Goal: Task Accomplishment & Management: Complete application form

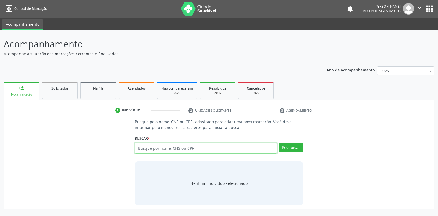
click at [183, 146] on input "text" at bounding box center [206, 147] width 142 height 11
paste input "898003743515662"
type input "898003743515662"
click at [295, 149] on button "Pesquisar" at bounding box center [291, 146] width 24 height 9
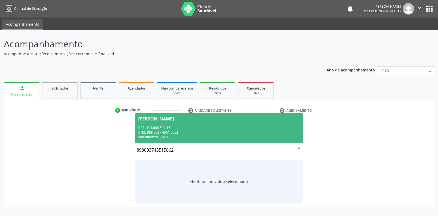
click at [202, 126] on div "CPF: 104.606.504-16" at bounding box center [218, 127] width 161 height 5
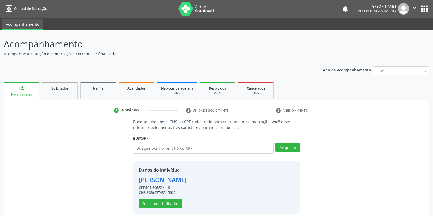
scroll to position [5, 0]
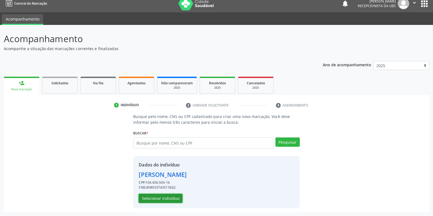
click at [167, 197] on button "Selecionar indivíduo" at bounding box center [161, 198] width 44 height 9
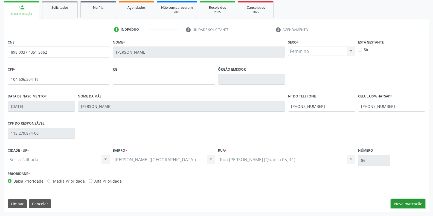
click at [400, 202] on button "Nova marcação" at bounding box center [408, 203] width 34 height 9
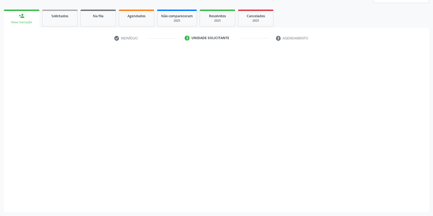
scroll to position [72, 0]
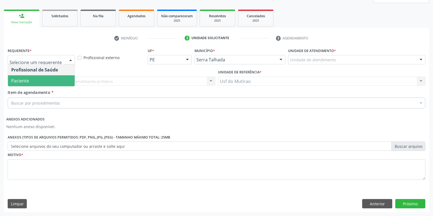
click at [37, 83] on span "Paciente" at bounding box center [41, 80] width 67 height 11
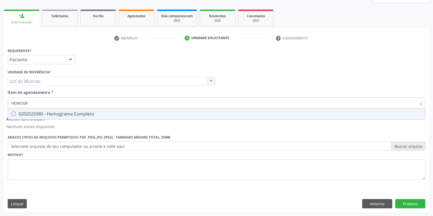
type input "HEMOGRA"
click at [63, 114] on div "0202020380 - Hemograma Completo" at bounding box center [216, 114] width 410 height 4
checkbox Completo "true"
drag, startPoint x: 65, startPoint y: 106, endPoint x: 0, endPoint y: 102, distance: 65.4
click at [0, 102] on div "Acompanhamento Acompanhe a situação das marcações correntes e finalizadas Relat…" at bounding box center [216, 87] width 433 height 258
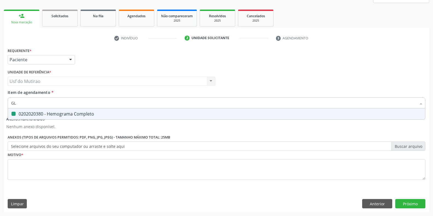
type input "GLI"
checkbox Completo "false"
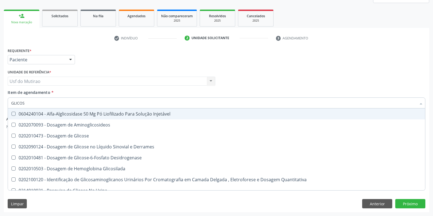
type input "GLICOSE"
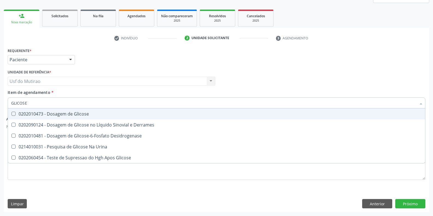
click at [71, 115] on div "0202010473 - Dosagem de Glicose" at bounding box center [216, 114] width 410 height 4
checkbox Glicose "true"
drag, startPoint x: 65, startPoint y: 102, endPoint x: 0, endPoint y: 103, distance: 64.8
click at [0, 103] on div "Acompanhamento Acompanhe a situação das marcações correntes e finalizadas Relat…" at bounding box center [216, 87] width 433 height 258
type input "ANALIS"
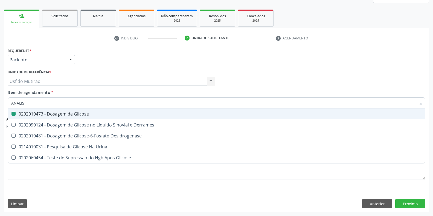
checkbox Glicose "false"
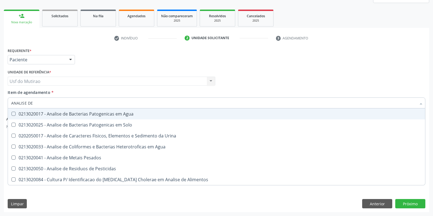
type input "ANALISE DE C"
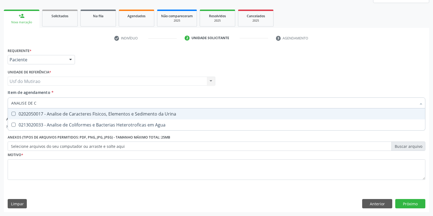
click at [81, 112] on div "0202050017 - Analise de Caracteres Fisicos, Elementos e Sedimento da Urina" at bounding box center [216, 114] width 410 height 4
checkbox Urina "true"
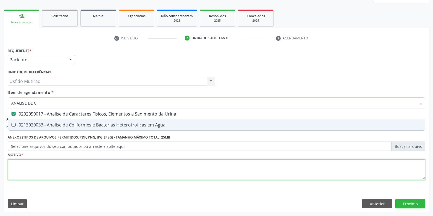
click at [77, 168] on div "Requerente * Paciente Profissional de Saúde Paciente Nenhum resultado encontrad…" at bounding box center [217, 116] width 418 height 141
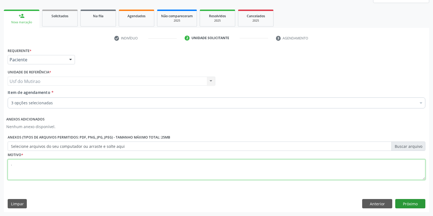
type textarea "."
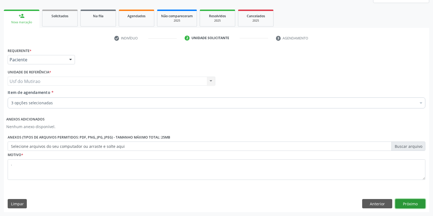
click at [412, 203] on button "Próximo" at bounding box center [410, 203] width 30 height 9
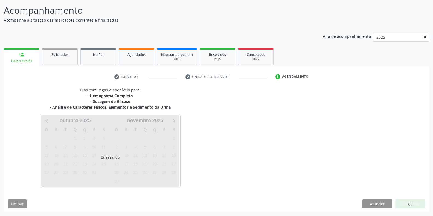
scroll to position [34, 0]
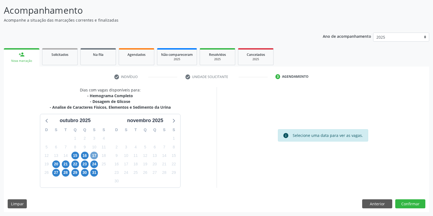
click at [94, 156] on span "17" at bounding box center [94, 156] width 8 height 8
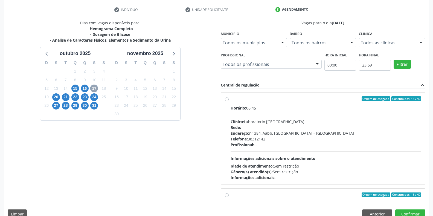
scroll to position [111, 0]
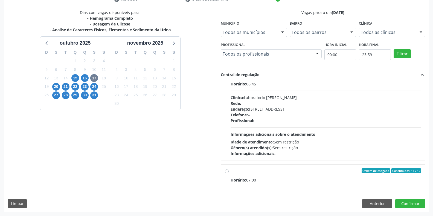
click at [264, 104] on div "Rede: --" at bounding box center [326, 103] width 191 height 6
click at [229, 77] on input "Ordem de chegada Consumidos: 16 / 40 Horário: 06:45 Clínica: Laboratorio [PERSO…" at bounding box center [227, 74] width 4 height 5
radio input "true"
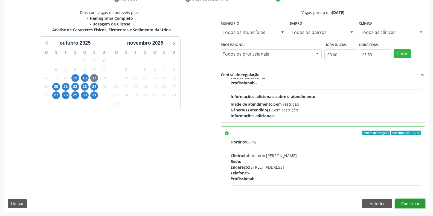
click at [400, 203] on button "Confirmar" at bounding box center [410, 203] width 30 height 9
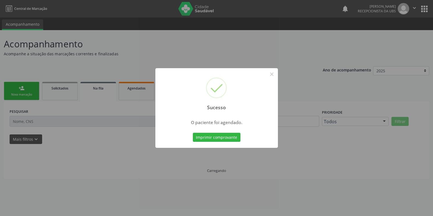
scroll to position [0, 0]
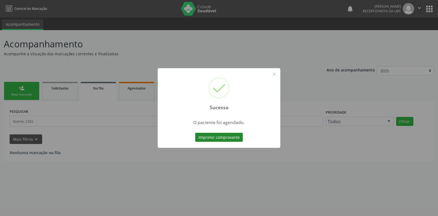
click at [202, 138] on button "Imprimir comprovante" at bounding box center [219, 137] width 48 height 9
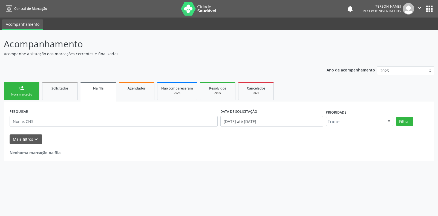
click at [24, 96] on div "Nova marcação" at bounding box center [21, 94] width 27 height 4
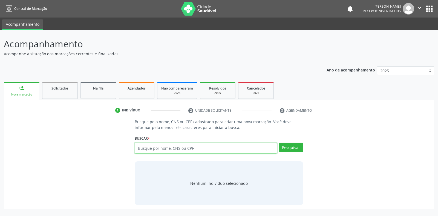
click at [254, 152] on input "text" at bounding box center [206, 147] width 142 height 11
paste input "898003743515662"
type input "898003743515662"
click at [292, 146] on button "Pesquisar" at bounding box center [291, 146] width 24 height 9
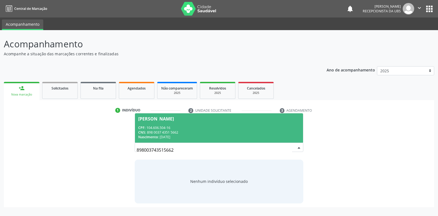
click at [202, 131] on div "CNS: 898 0037 4351 5662" at bounding box center [218, 132] width 161 height 5
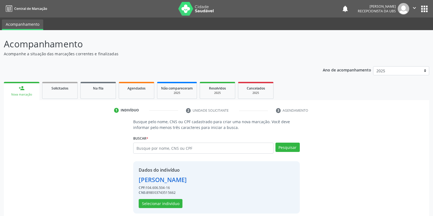
scroll to position [5, 0]
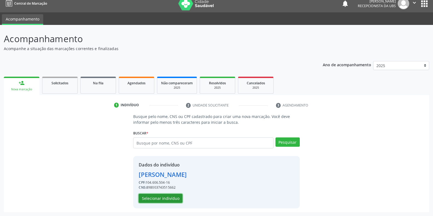
click at [165, 200] on button "Selecionar indivíduo" at bounding box center [161, 198] width 44 height 9
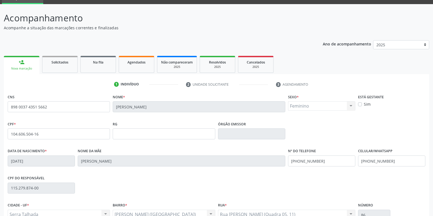
scroll to position [81, 0]
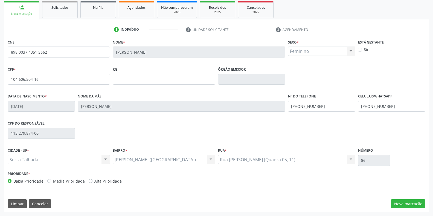
click at [404, 208] on div "CNS 898 0037 4351 5662 [GEOGRAPHIC_DATA] * [PERSON_NAME] * Feminino Masculino F…" at bounding box center [216, 125] width 425 height 174
click at [405, 202] on button "Nova marcação" at bounding box center [408, 203] width 34 height 9
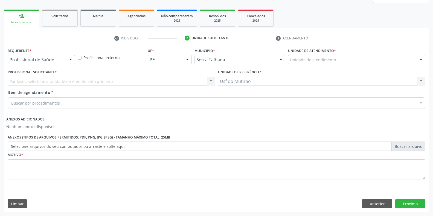
scroll to position [72, 0]
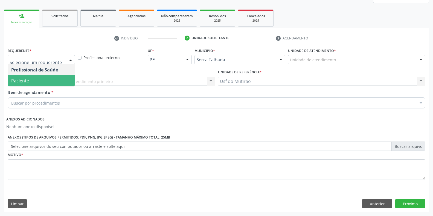
click at [42, 78] on span "Paciente" at bounding box center [41, 80] width 67 height 11
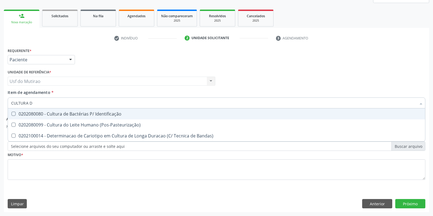
type input "CULTURA DE"
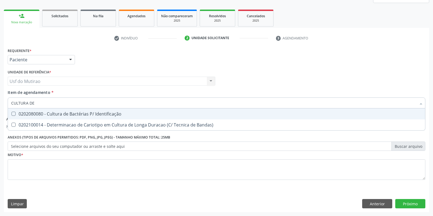
click at [48, 112] on div "0202080080 - Cultura de Bactérias P/ Identificação" at bounding box center [216, 114] width 410 height 4
checkbox Identificação "true"
drag, startPoint x: 50, startPoint y: 98, endPoint x: 1, endPoint y: 103, distance: 49.0
click at [1, 103] on div "Acompanhamento Acompanhe a situação das marcações correntes e finalizadas Relat…" at bounding box center [216, 87] width 433 height 258
type input "T"
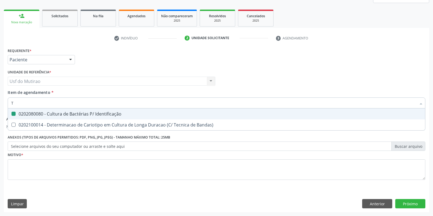
checkbox Identificação "false"
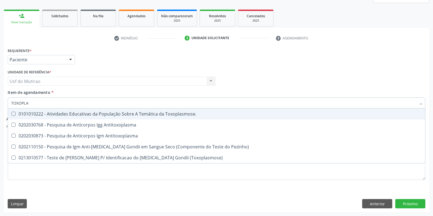
type input "TOXOPLAS"
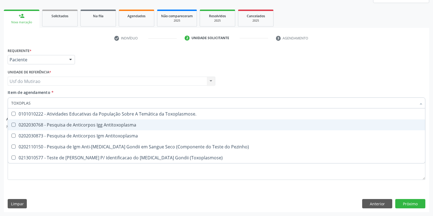
click at [44, 121] on span "0202030768 - Pesquisa de Anticorpos Igg Antitoxoplasma" at bounding box center [216, 124] width 417 height 11
checkbox Antitoxoplasma "true"
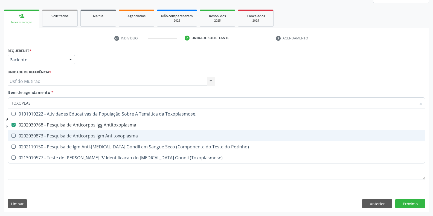
click at [46, 136] on div "0202030873 - Pesquisa de Anticorpos Igm Antitoxoplasma" at bounding box center [216, 135] width 410 height 4
checkbox Antitoxoplasma "true"
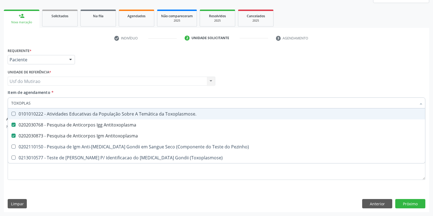
drag, startPoint x: 52, startPoint y: 105, endPoint x: 10, endPoint y: 103, distance: 41.9
click at [10, 103] on div "TOXOPLAS" at bounding box center [217, 102] width 418 height 11
type input "CURV"
checkbox Antitoxoplasma "false"
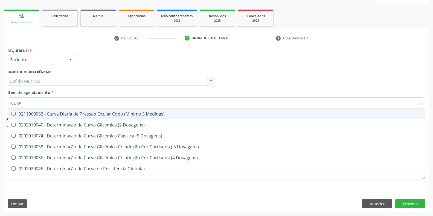
type input "CURVA"
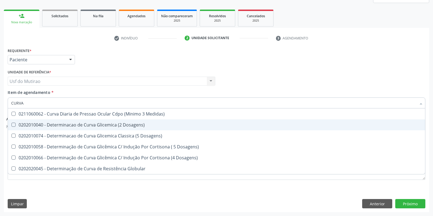
click at [82, 125] on div "0202010040 - Determinacao de Curva Glicemica (2 Dosagens)" at bounding box center [216, 125] width 410 height 4
checkbox Dosagens\) "true"
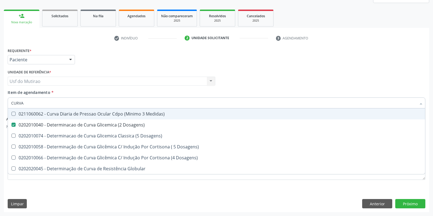
click at [250, 83] on div "Profissional Solicitante Por favor, selecione a Unidade de Atendimento primeiro…" at bounding box center [216, 78] width 420 height 21
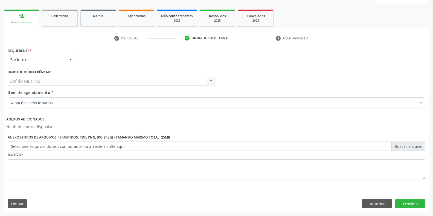
click at [120, 193] on div "Requerente * Paciente Profissional de Saúde Paciente Nenhum resultado encontrad…" at bounding box center [216, 128] width 425 height 165
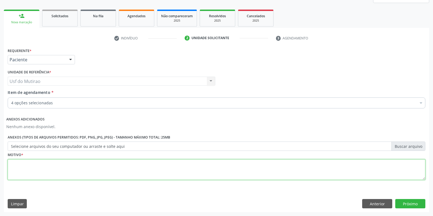
click at [119, 170] on textarea at bounding box center [217, 169] width 418 height 21
type textarea "."
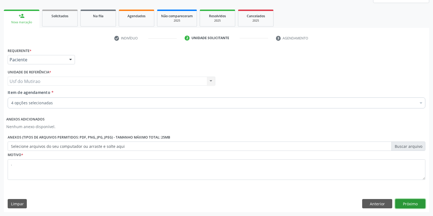
click at [407, 205] on button "Próximo" at bounding box center [410, 203] width 30 height 9
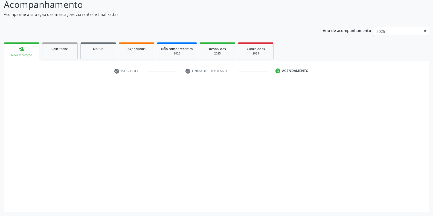
scroll to position [39, 0]
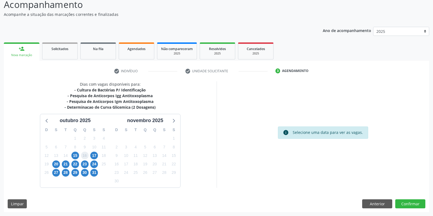
click at [86, 153] on span "16" at bounding box center [85, 156] width 8 height 8
click at [96, 153] on span "17" at bounding box center [94, 156] width 8 height 8
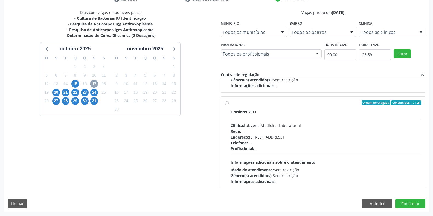
scroll to position [86, 0]
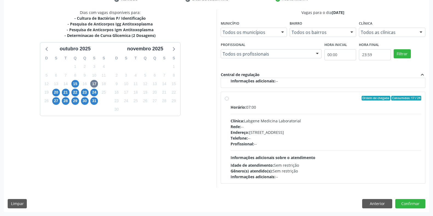
click at [272, 137] on div "Telefone: --" at bounding box center [326, 138] width 191 height 6
click at [229, 101] on input "Ordem de chegada Consumidos: 17 / 24 Horário: 07:00 Clínica: Labgene Medicina L…" at bounding box center [227, 98] width 4 height 5
radio input "true"
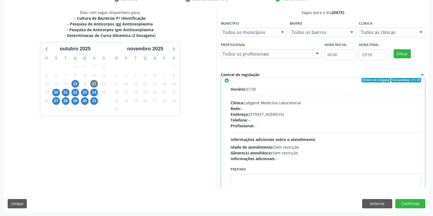
scroll to position [123, 0]
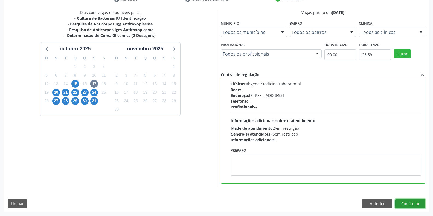
click at [411, 202] on button "Confirmar" at bounding box center [410, 203] width 30 height 9
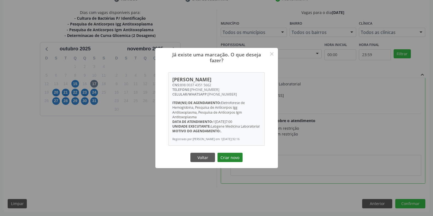
click at [225, 158] on button "Criar novo" at bounding box center [229, 157] width 25 height 9
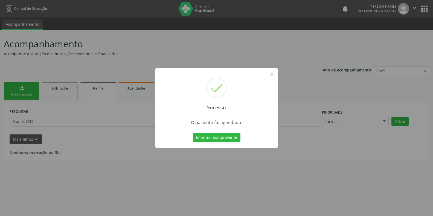
scroll to position [0, 0]
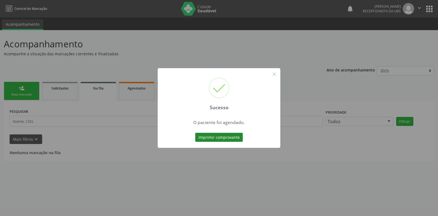
click at [221, 137] on button "Imprimir comprovante" at bounding box center [219, 137] width 48 height 9
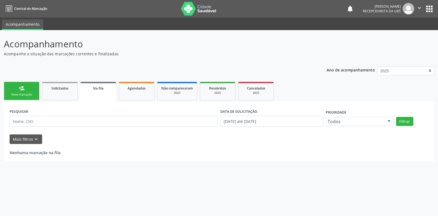
click at [24, 97] on link "person_add Nova marcação" at bounding box center [22, 91] width 36 height 18
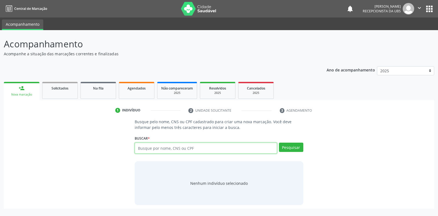
click at [206, 144] on input "text" at bounding box center [206, 147] width 142 height 11
paste input "898003743515662"
type input "898003743515662"
click at [300, 150] on button "Pesquisar" at bounding box center [291, 146] width 24 height 9
type input "898003743515662"
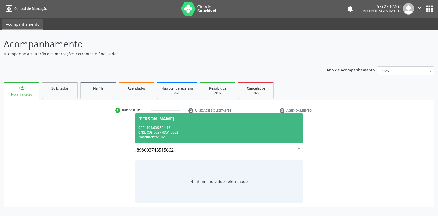
click at [225, 137] on div "Nascimento: [DATE]" at bounding box center [218, 137] width 161 height 5
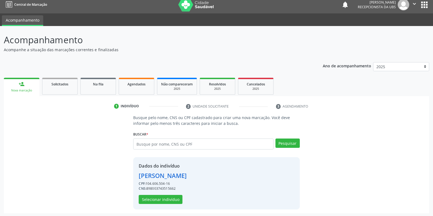
scroll to position [5, 0]
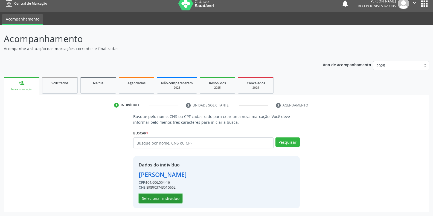
click at [156, 199] on button "Selecionar indivíduo" at bounding box center [161, 198] width 44 height 9
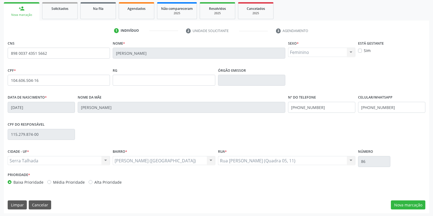
scroll to position [81, 0]
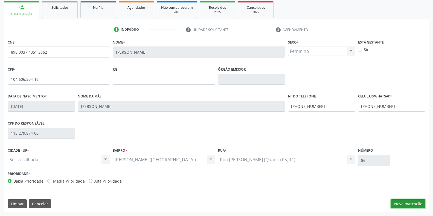
click at [402, 203] on button "Nova marcação" at bounding box center [408, 203] width 34 height 9
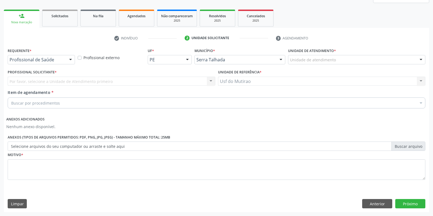
scroll to position [72, 0]
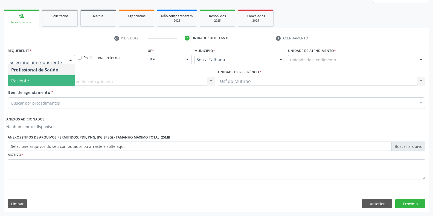
click at [25, 78] on span "Paciente" at bounding box center [20, 81] width 18 height 6
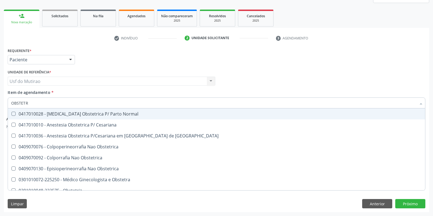
type input "OBSTETRA"
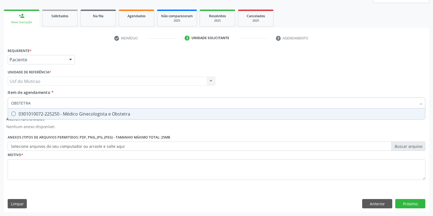
click at [43, 115] on div "0301010072-225250 - Médico Ginecologista e Obstetra" at bounding box center [216, 114] width 410 height 4
checkbox Obstetra "true"
type input "OBSTETRA"
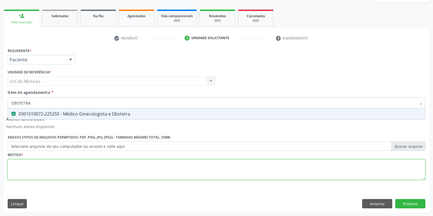
click at [44, 168] on div "Requerente * Paciente Profissional de Saúde Paciente Nenhum resultado encontrad…" at bounding box center [217, 116] width 418 height 141
type textarea "."
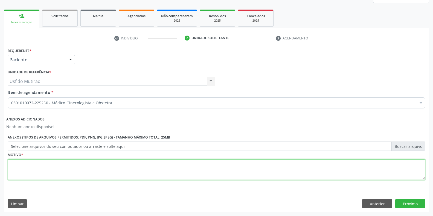
type textarea "."
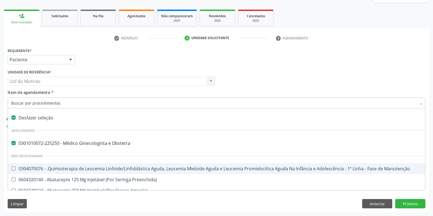
drag, startPoint x: 130, startPoint y: 100, endPoint x: 17, endPoint y: 106, distance: 112.8
type input "AL"
checkbox Obstetra "false"
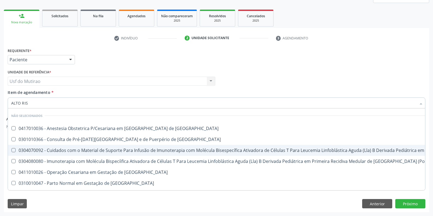
type input "ALTO RISC"
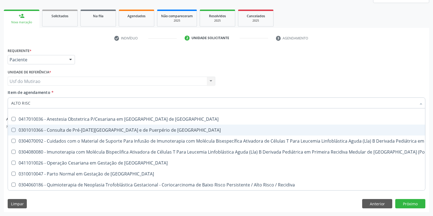
click at [92, 128] on div "0301010366 - Consulta de Pré-[DATE][GEOGRAPHIC_DATA] e de Puerpério de [GEOGRAP…" at bounding box center [292, 130] width 562 height 4
checkbox Risco "true"
click at [201, 63] on div "Requerente * Paciente Profissional de Saúde Paciente Nenhum resultado encontrad…" at bounding box center [216, 56] width 420 height 21
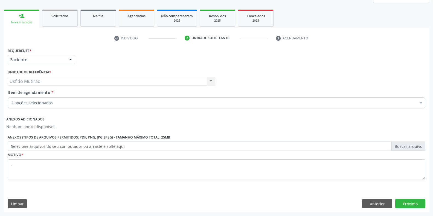
scroll to position [0, 0]
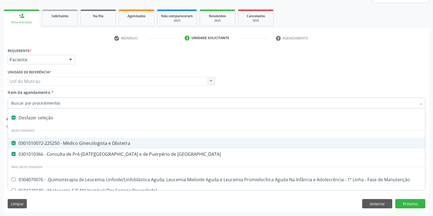
click at [238, 142] on div "0301010072-225250 - Médico Ginecologista e Obstetra" at bounding box center [224, 143] width 426 height 4
checkbox Obstetra "false"
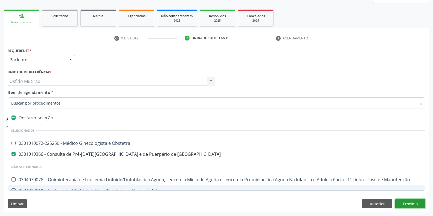
click at [418, 202] on button "Próximo" at bounding box center [410, 203] width 30 height 9
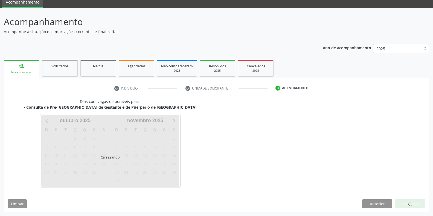
scroll to position [22, 0]
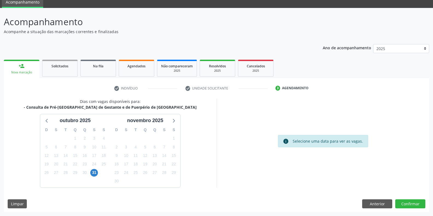
click at [89, 153] on div "16" at bounding box center [85, 155] width 10 height 8
click at [93, 173] on span "31" at bounding box center [94, 173] width 8 height 8
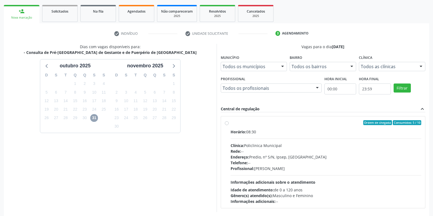
scroll to position [101, 0]
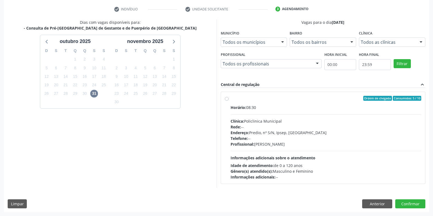
click at [251, 112] on div "Horário: 08:30 Clínica: Policlinica Municipal Rede: -- Endereço: Predio, nº S/N…" at bounding box center [326, 141] width 191 height 75
click at [229, 101] on input "Ordem de chegada Consumidos: 5 / 10 Horário: 08:30 Clínica: Policlinica Municip…" at bounding box center [227, 98] width 4 height 5
radio input "true"
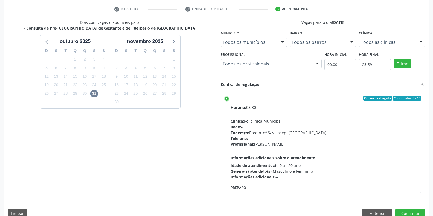
scroll to position [111, 0]
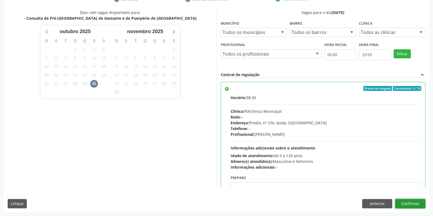
click at [406, 204] on button "Confirmar" at bounding box center [410, 203] width 30 height 9
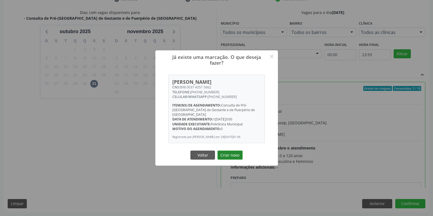
click at [229, 156] on button "Criar novo" at bounding box center [229, 154] width 25 height 9
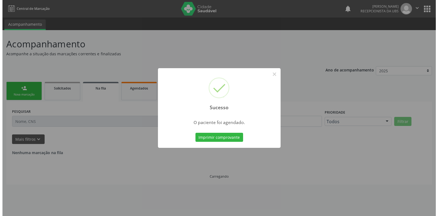
scroll to position [0, 0]
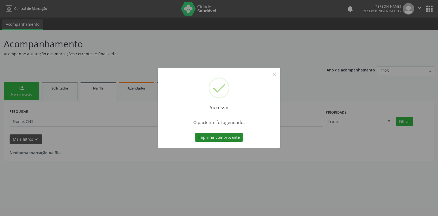
click at [236, 139] on button "Imprimir comprovante" at bounding box center [219, 137] width 48 height 9
